Goal: Task Accomplishment & Management: Manage account settings

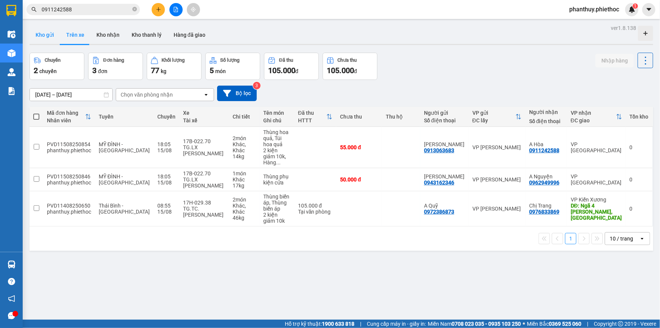
click at [47, 34] on button "Kho gửi" at bounding box center [45, 35] width 31 height 18
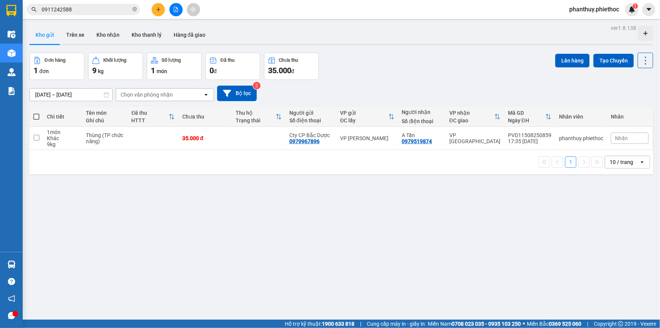
click at [36, 116] on span at bounding box center [36, 117] width 6 height 6
click at [36, 113] on input "checkbox" at bounding box center [36, 113] width 0 height 0
checkbox input "true"
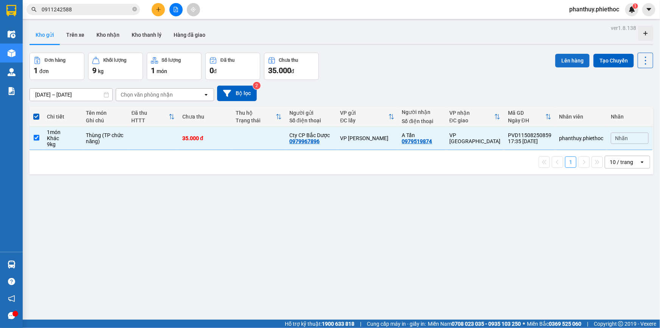
click at [562, 59] on button "Lên hàng" at bounding box center [572, 61] width 34 height 14
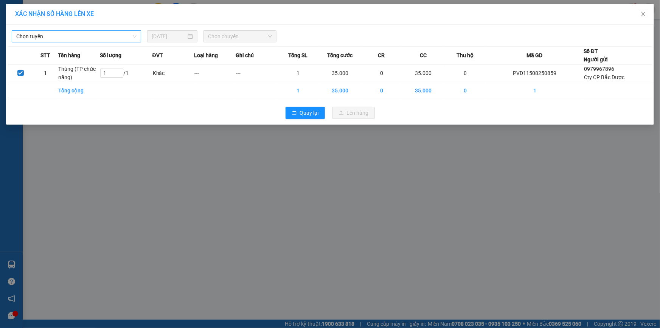
click at [34, 31] on span "Chọn tuyến" at bounding box center [76, 36] width 120 height 11
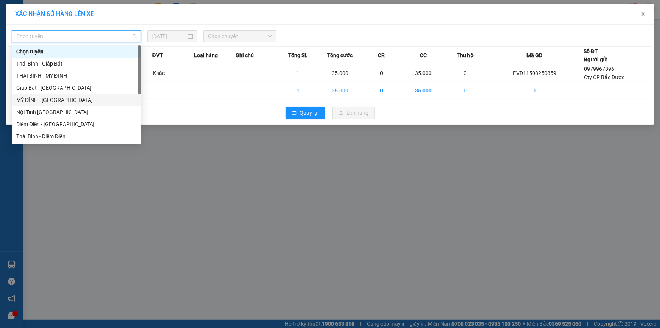
click at [45, 99] on div "MỸ ĐÌNH - [GEOGRAPHIC_DATA]" at bounding box center [76, 100] width 120 height 8
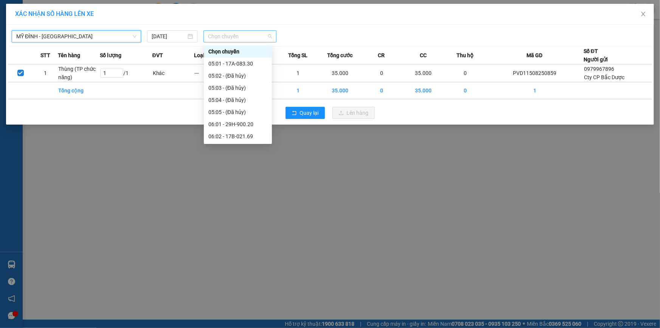
click at [233, 37] on span "Chọn chuyến" at bounding box center [240, 36] width 64 height 11
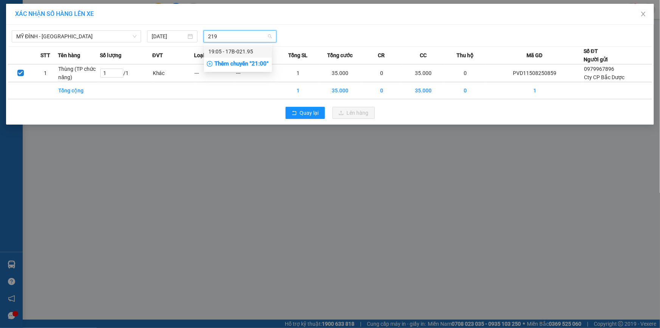
type input "2195"
click at [239, 51] on div "19:05 - 17B-021.95" at bounding box center [237, 51] width 59 height 8
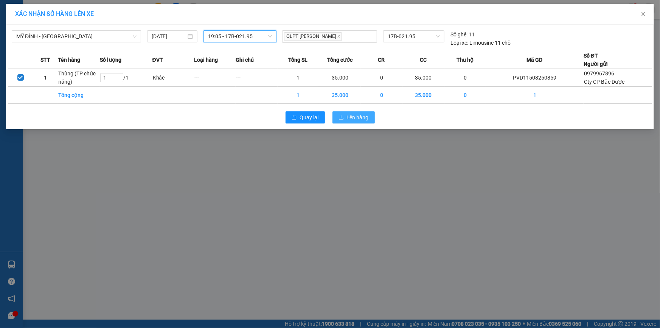
click at [355, 117] on span "Lên hàng" at bounding box center [358, 117] width 22 height 8
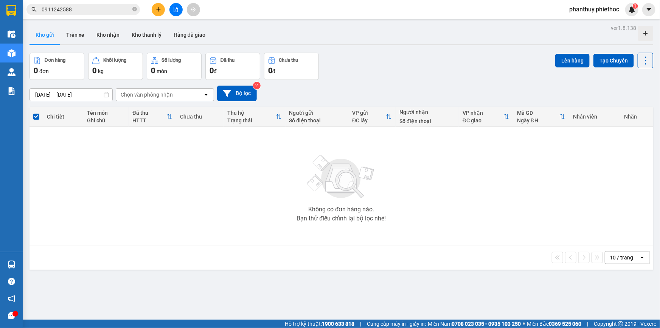
drag, startPoint x: 104, startPoint y: 36, endPoint x: 103, endPoint y: 53, distance: 17.1
click at [104, 38] on button "Kho nhận" at bounding box center [107, 35] width 35 height 18
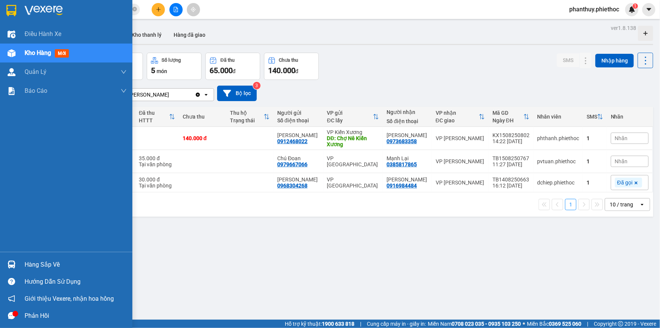
drag, startPoint x: 31, startPoint y: 261, endPoint x: 87, endPoint y: 265, distance: 56.5
click at [34, 260] on div "Hàng sắp về" at bounding box center [76, 264] width 102 height 11
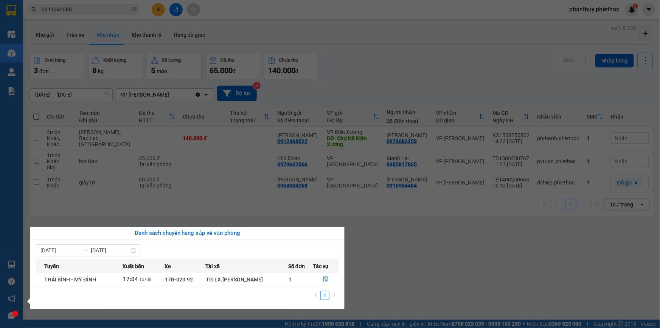
drag, startPoint x: 344, startPoint y: 219, endPoint x: 195, endPoint y: 138, distance: 169.5
click at [344, 218] on section "Kết quả tìm kiếm ( 0 ) Bộ lọc No Data 0911242588 phanthuy.phiethoc 1 Điều hành …" at bounding box center [330, 164] width 660 height 328
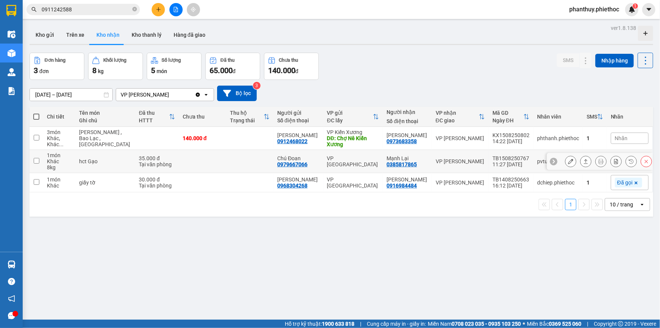
click at [568, 160] on icon at bounding box center [570, 161] width 5 height 5
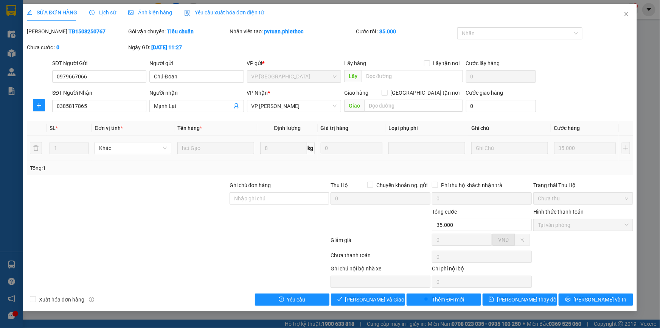
type input "0979667066"
type input "Chú Đoan"
type input "0385817865"
type input "Mạnh Lại"
type input "35.000"
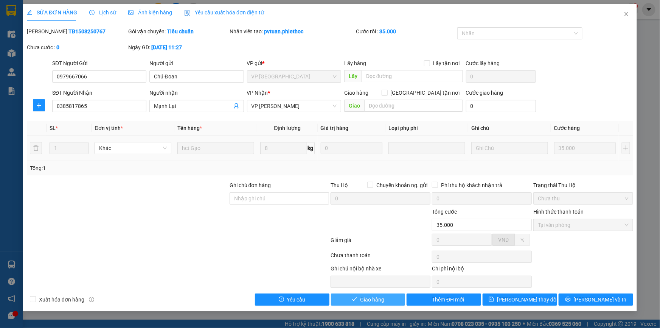
click at [358, 298] on button "Giao hàng" at bounding box center [368, 299] width 75 height 12
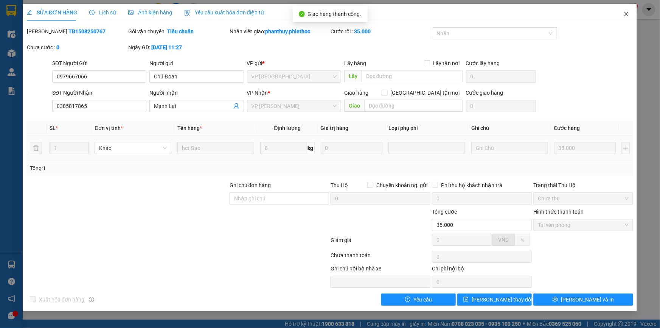
click at [625, 14] on icon "close" at bounding box center [627, 14] width 6 height 6
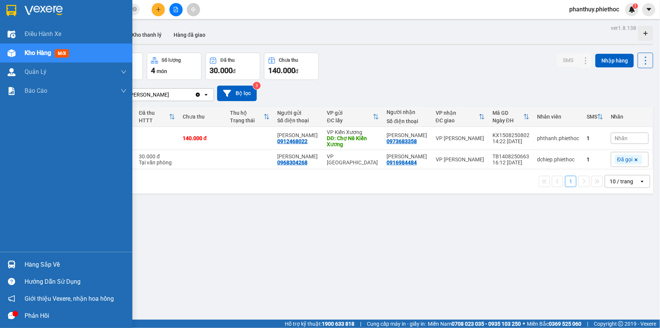
drag, startPoint x: 25, startPoint y: 263, endPoint x: 198, endPoint y: 209, distance: 180.7
click at [25, 264] on div "Hàng sắp về" at bounding box center [76, 264] width 102 height 11
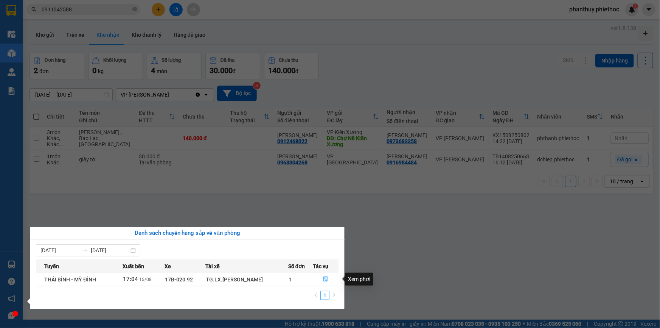
click at [324, 277] on icon "file-done" at bounding box center [326, 278] width 5 height 5
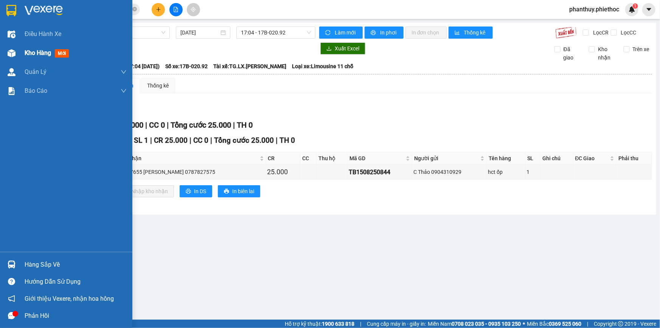
click at [39, 53] on span "Kho hàng" at bounding box center [38, 52] width 26 height 7
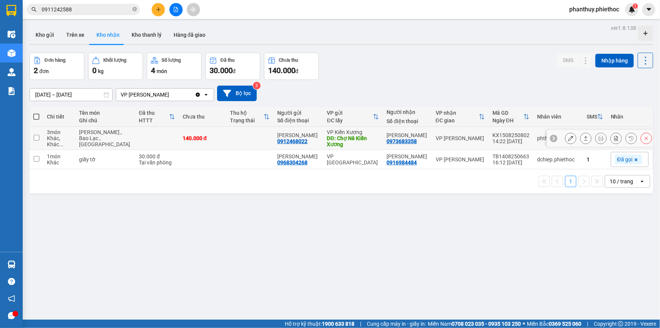
click at [568, 139] on icon at bounding box center [570, 137] width 5 height 5
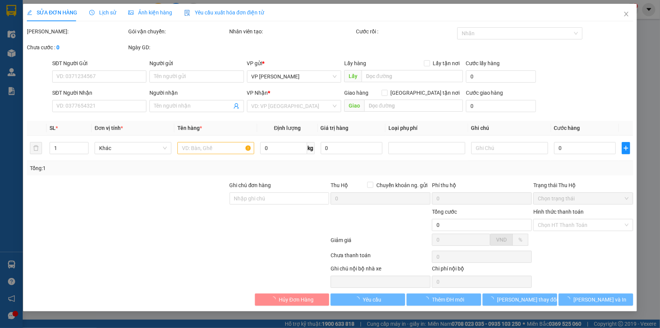
type input "0912468022"
type input "Anh Minh"
type input "Chợ Nê Kiến Xương"
type input "5.000"
type input "0973683358"
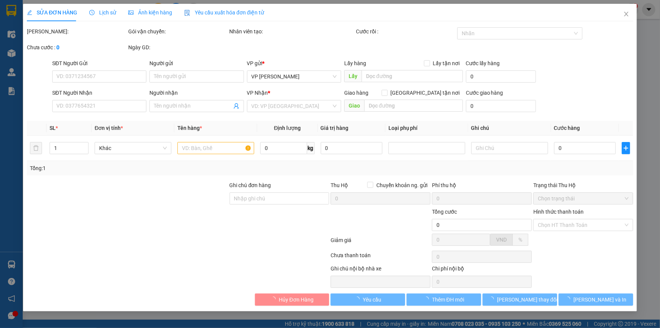
type input "Anh Vũ"
type input "140.000"
type input "15.000"
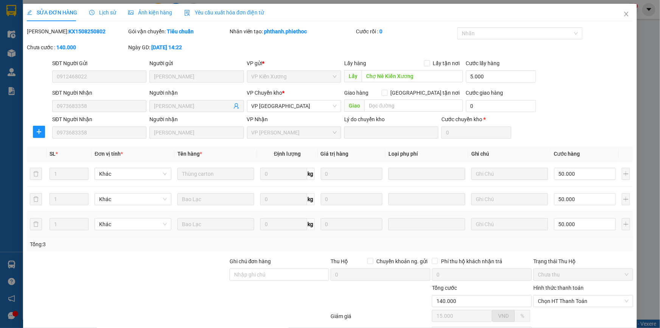
scroll to position [68, 0]
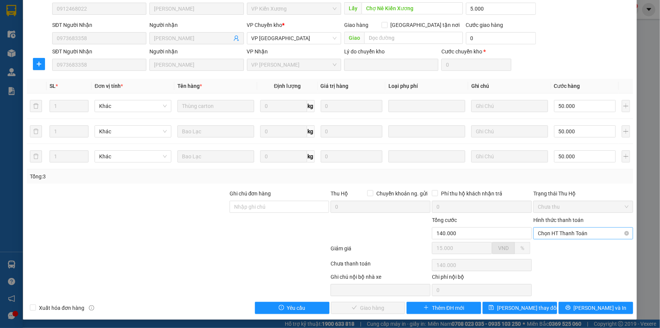
drag, startPoint x: 552, startPoint y: 230, endPoint x: 553, endPoint y: 238, distance: 7.2
click at [552, 230] on span "Chọn HT Thanh Toán" at bounding box center [583, 232] width 91 height 11
click at [549, 250] on div "Tại văn phòng" at bounding box center [579, 248] width 90 height 8
type input "0"
click at [357, 310] on span "Lưu và Giao hàng" at bounding box center [381, 307] width 73 height 8
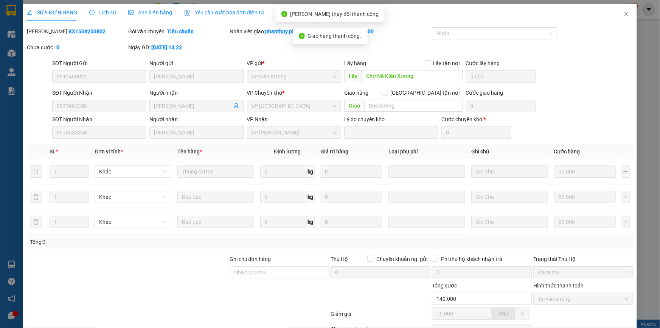
scroll to position [0, 0]
click at [624, 13] on icon "close" at bounding box center [627, 14] width 6 height 6
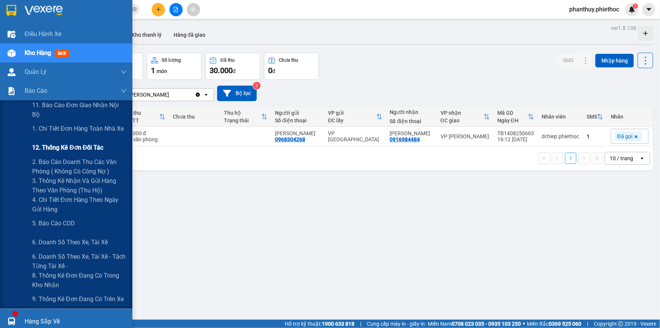
click at [71, 147] on span "12. Thống kê đơn đối tác" at bounding box center [67, 147] width 71 height 9
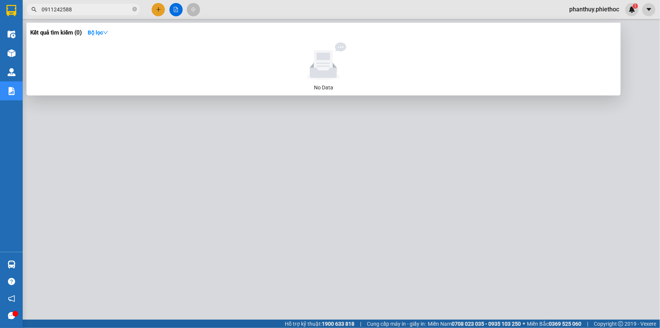
drag, startPoint x: 134, startPoint y: 8, endPoint x: 138, endPoint y: 17, distance: 10.5
click at [134, 8] on icon "close-circle" at bounding box center [134, 9] width 5 height 5
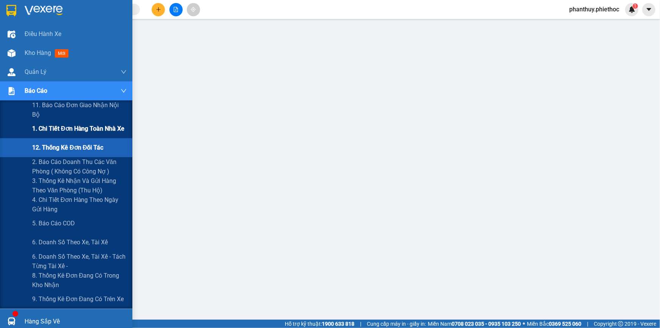
click at [70, 128] on span "1. Chi tiết đơn hàng toàn nhà xe" at bounding box center [78, 128] width 93 height 9
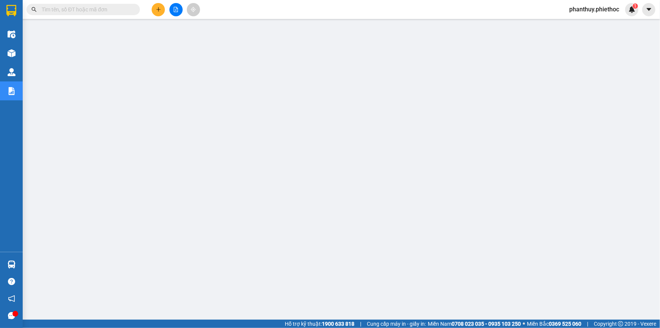
scroll to position [34, 0]
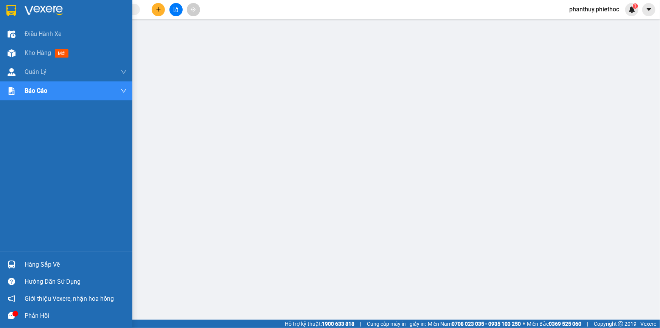
drag, startPoint x: 44, startPoint y: 265, endPoint x: 335, endPoint y: 262, distance: 291.4
click at [45, 266] on div "Hàng sắp về" at bounding box center [76, 264] width 102 height 11
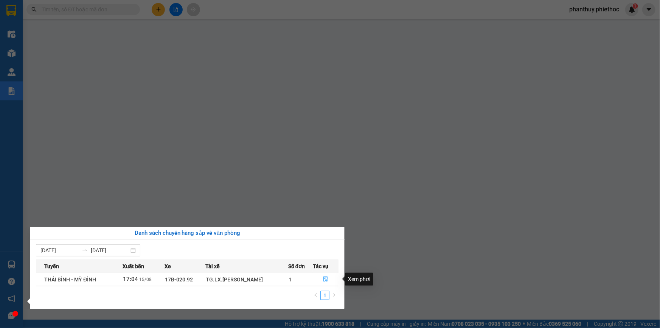
click at [326, 281] on icon "file-done" at bounding box center [325, 278] width 5 height 5
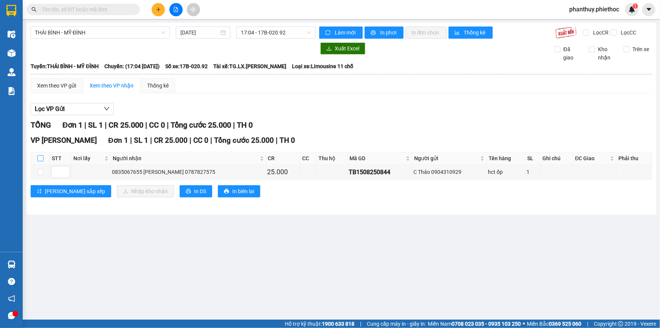
click at [41, 158] on input "checkbox" at bounding box center [40, 158] width 6 height 6
checkbox input "true"
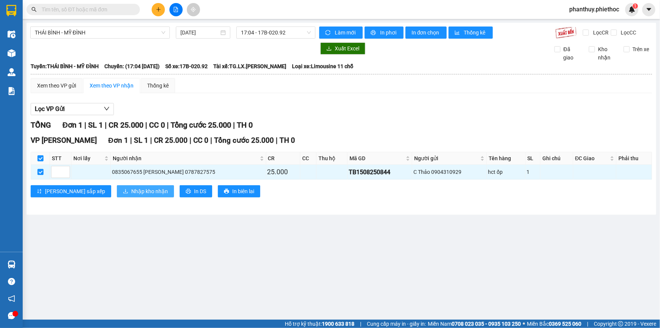
click at [131, 191] on span "Nhập kho nhận" at bounding box center [149, 191] width 37 height 8
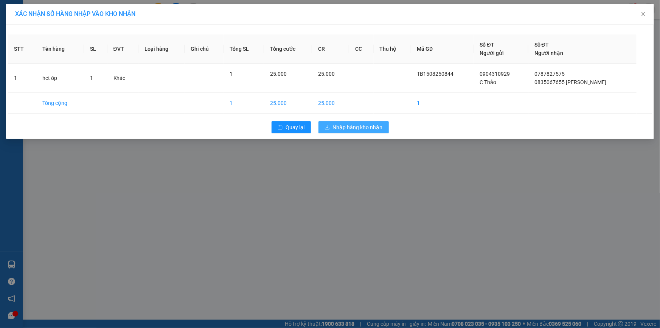
click at [347, 128] on span "Nhập hàng kho nhận" at bounding box center [358, 127] width 50 height 8
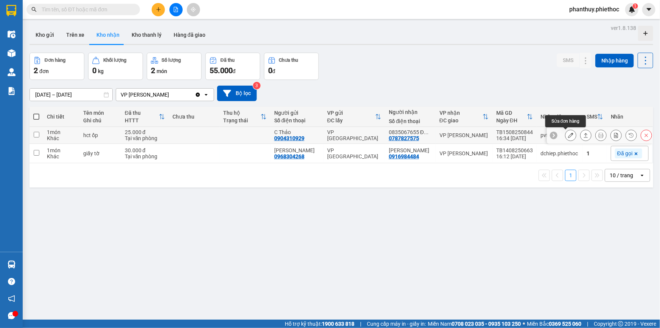
click at [566, 132] on button at bounding box center [571, 135] width 11 height 13
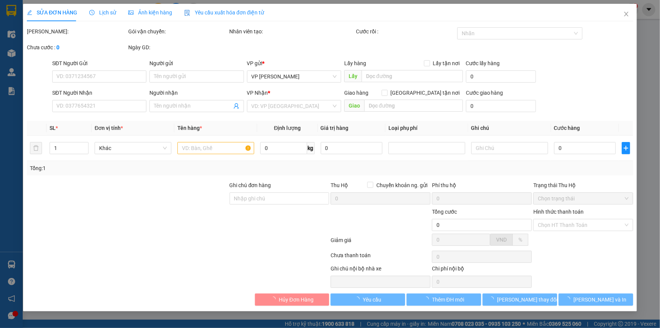
type input "0904310929"
type input "C Thảo"
type input "0787827575"
type input "0835067655 Đỗ linh"
type input "25.000"
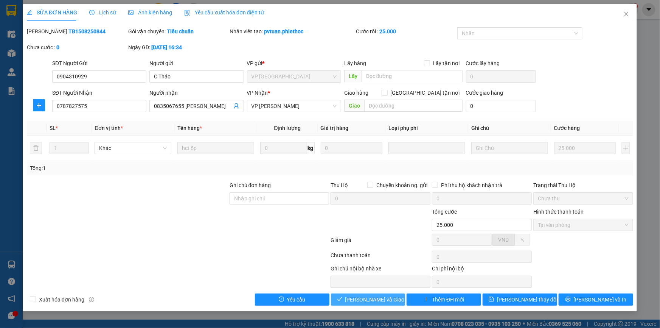
drag, startPoint x: 372, startPoint y: 298, endPoint x: 471, endPoint y: 214, distance: 129.7
click at [372, 298] on span "Lưu và Giao hàng" at bounding box center [381, 299] width 73 height 8
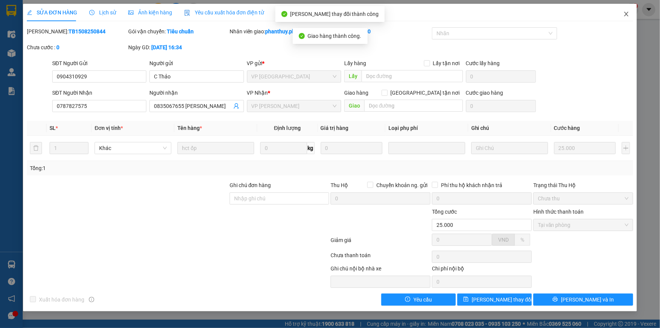
click at [627, 13] on icon "close" at bounding box center [627, 14] width 6 height 6
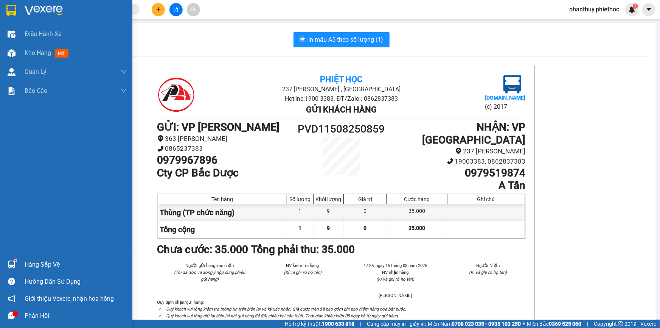
click at [61, 265] on div "Hàng sắp về" at bounding box center [76, 264] width 102 height 11
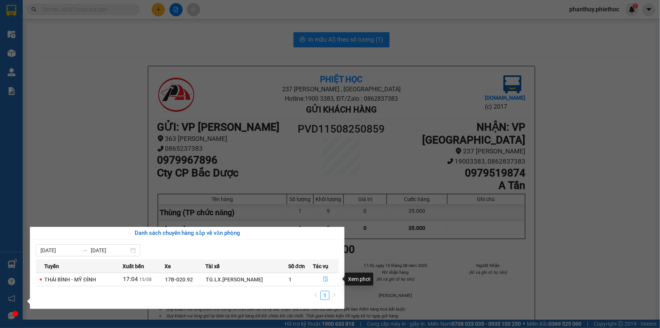
click at [326, 280] on icon "file-done" at bounding box center [326, 278] width 5 height 5
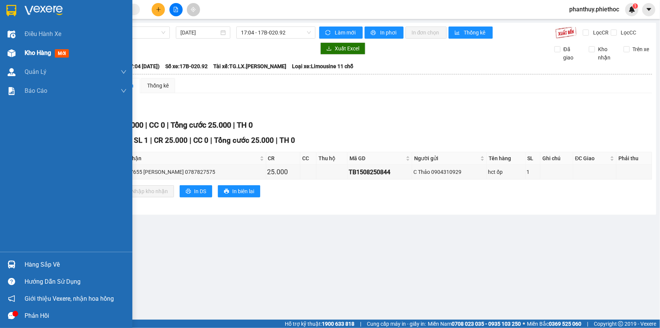
click at [30, 53] on span "Kho hàng" at bounding box center [38, 52] width 26 height 7
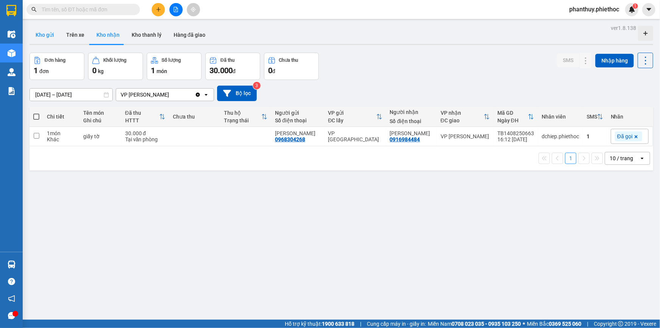
click at [45, 33] on button "Kho gửi" at bounding box center [45, 35] width 31 height 18
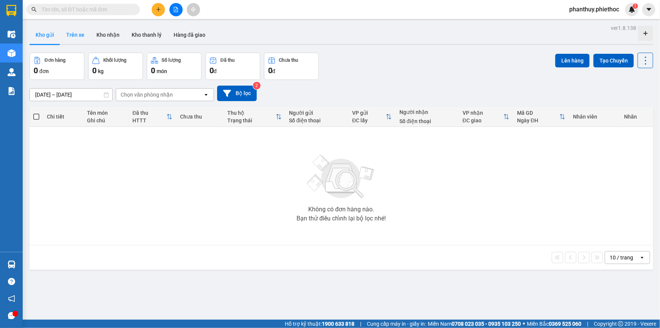
click at [83, 35] on button "Trên xe" at bounding box center [75, 35] width 30 height 18
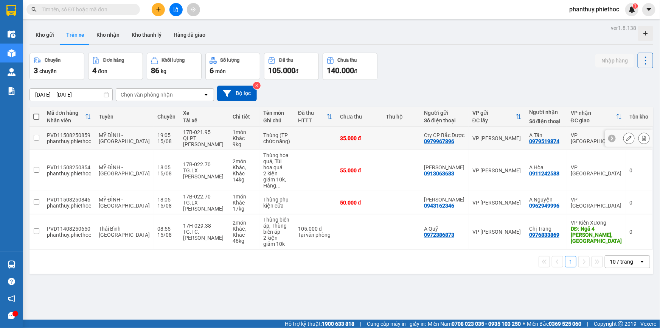
click at [627, 135] on icon at bounding box center [629, 137] width 5 height 5
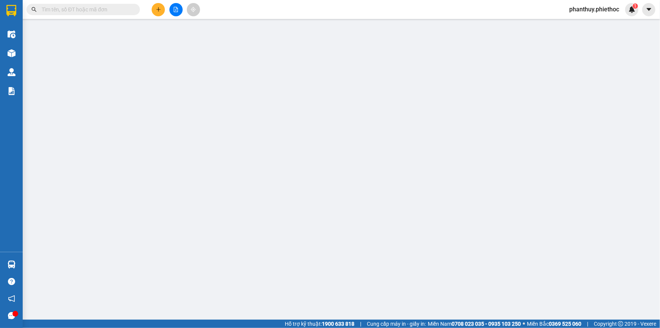
type input "0979967896"
type input "Cty CP Bắc Dược"
type input "0979519874"
type input "A Tấn"
type input "35.000"
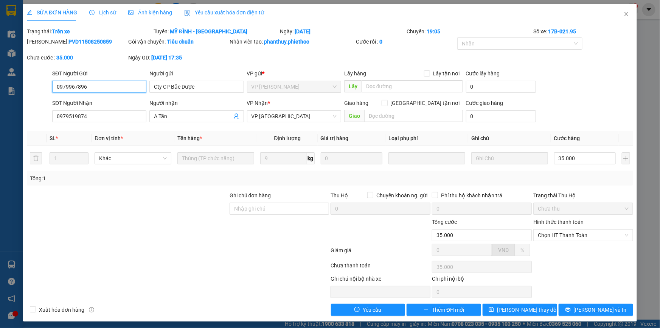
scroll to position [2, 0]
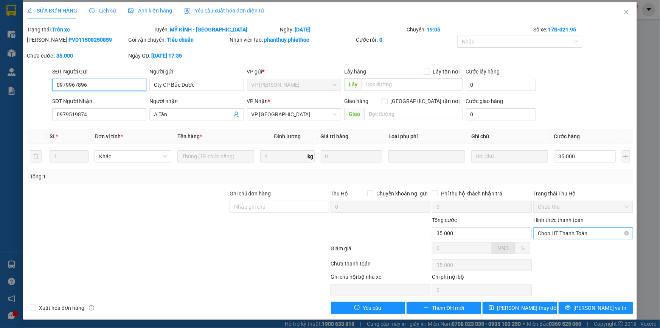
click at [563, 231] on span "Chọn HT Thanh Toán" at bounding box center [583, 232] width 91 height 11
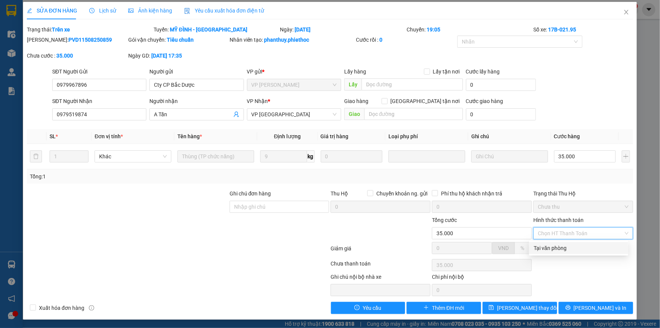
click at [551, 247] on div "Tại văn phòng" at bounding box center [579, 248] width 90 height 8
type input "0"
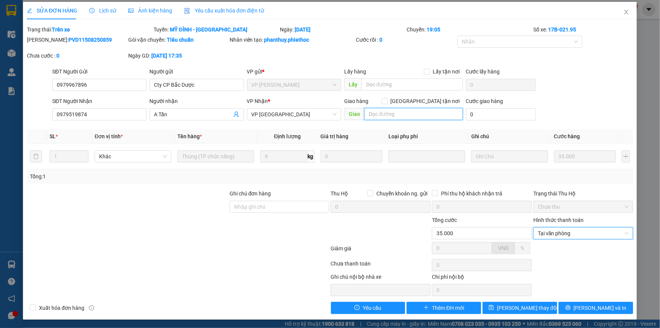
click at [374, 114] on input "text" at bounding box center [413, 114] width 99 height 12
type input "D"
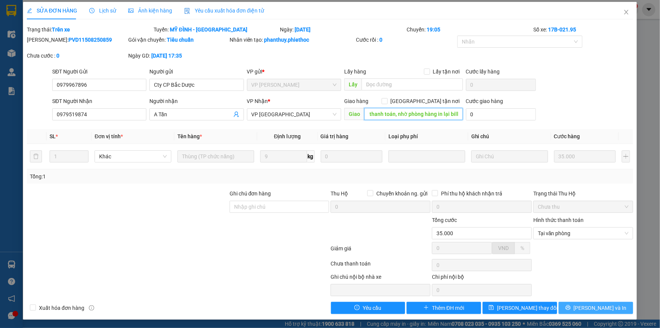
type input "Đã thanh toán, nhờ phòng hàng in lại bill"
click at [591, 308] on span "[PERSON_NAME] và In" at bounding box center [600, 307] width 53 height 8
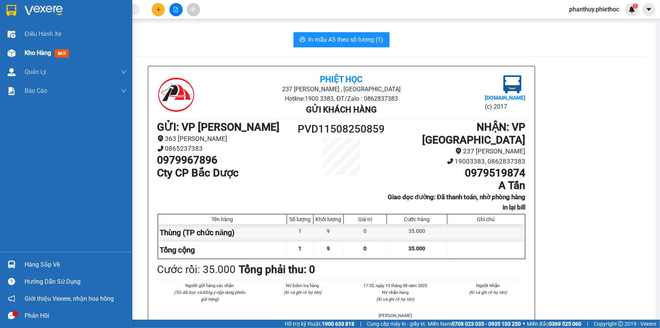
click at [49, 51] on span "Kho hàng" at bounding box center [38, 52] width 26 height 7
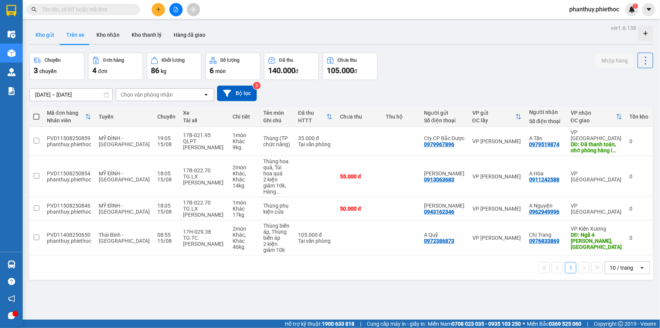
click at [45, 31] on button "Kho gửi" at bounding box center [45, 35] width 31 height 18
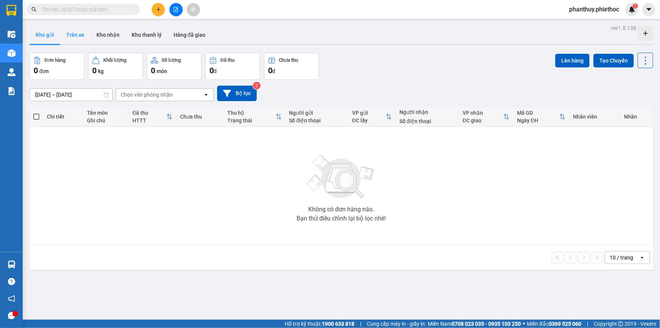
click at [68, 29] on button "Trên xe" at bounding box center [75, 35] width 30 height 18
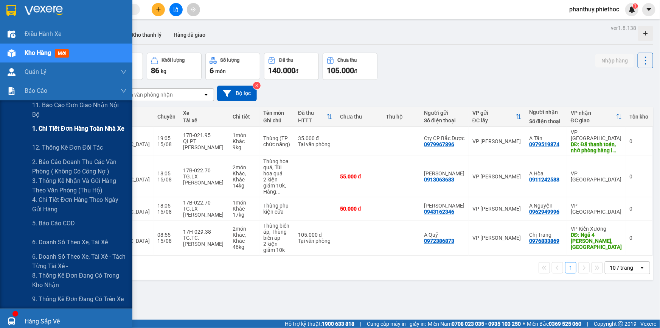
drag, startPoint x: 83, startPoint y: 131, endPoint x: 93, endPoint y: 131, distance: 9.9
click at [83, 130] on span "1. Chi tiết đơn hàng toàn nhà xe" at bounding box center [78, 128] width 93 height 9
